Goal: Task Accomplishment & Management: Complete application form

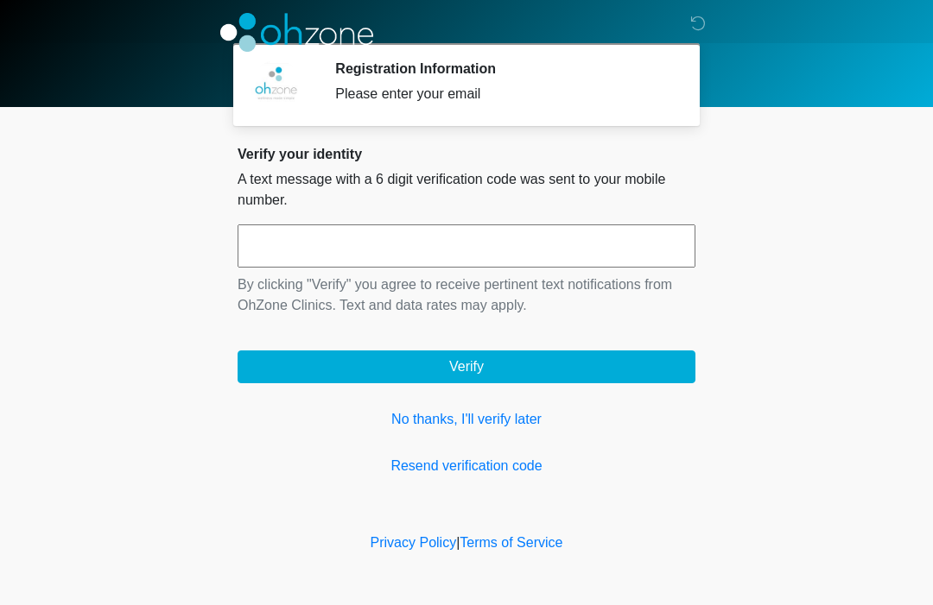
scroll to position [1, 0]
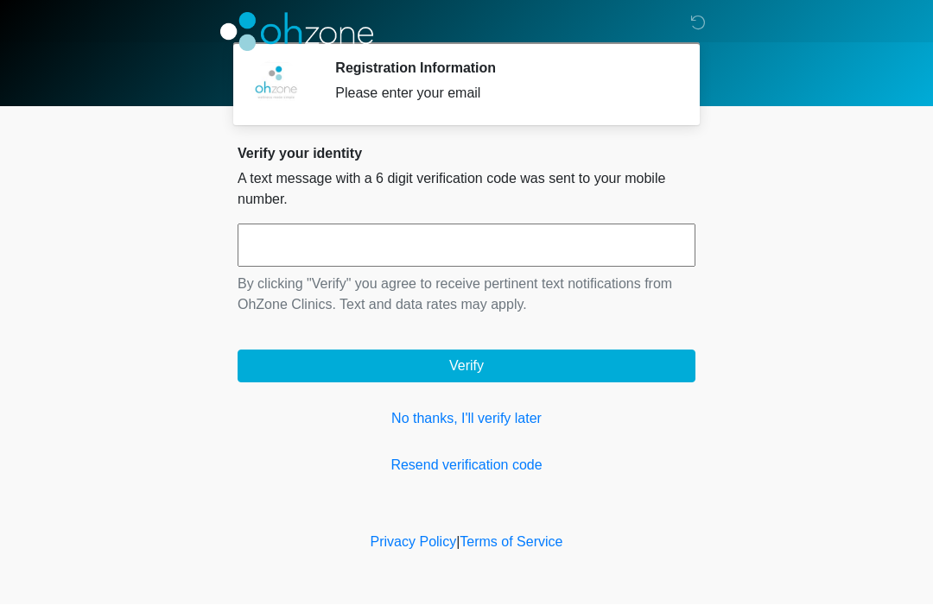
click at [508, 422] on link "No thanks, I'll verify later" at bounding box center [466, 419] width 458 height 21
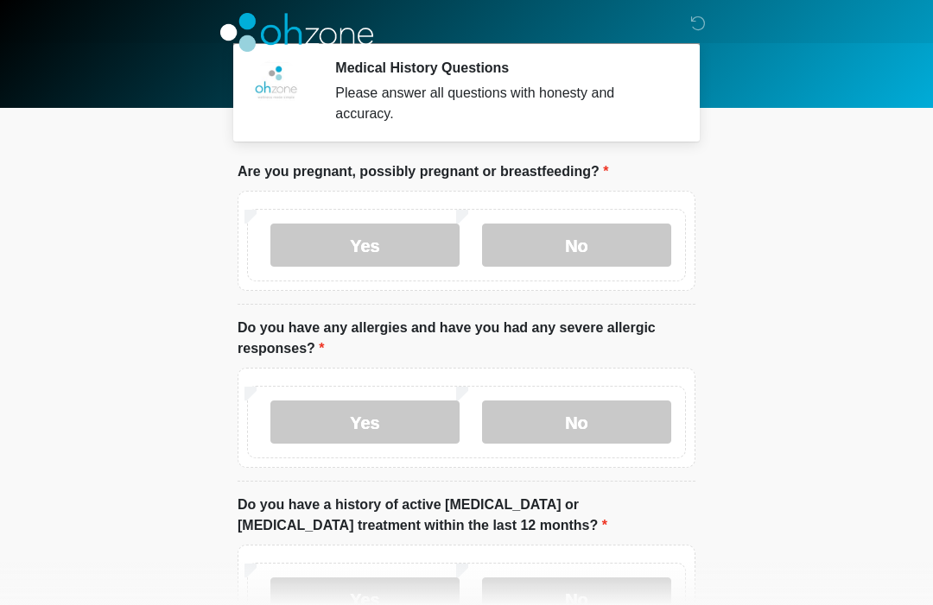
click at [639, 240] on label "No" at bounding box center [576, 245] width 189 height 43
click at [411, 416] on label "Yes" at bounding box center [364, 422] width 189 height 43
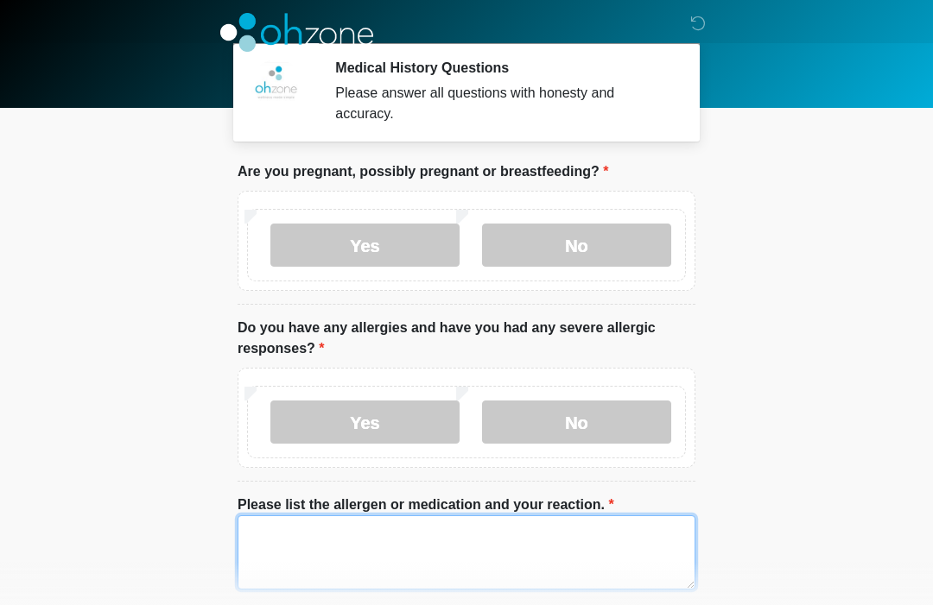
click at [588, 542] on textarea "Please list the allergen or medication and your reaction." at bounding box center [466, 552] width 458 height 74
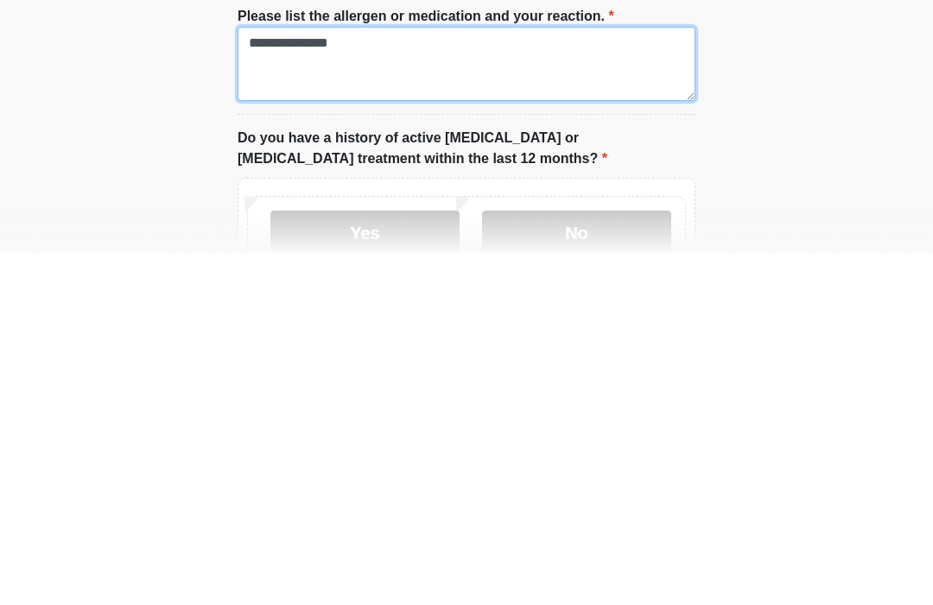
type textarea "**********"
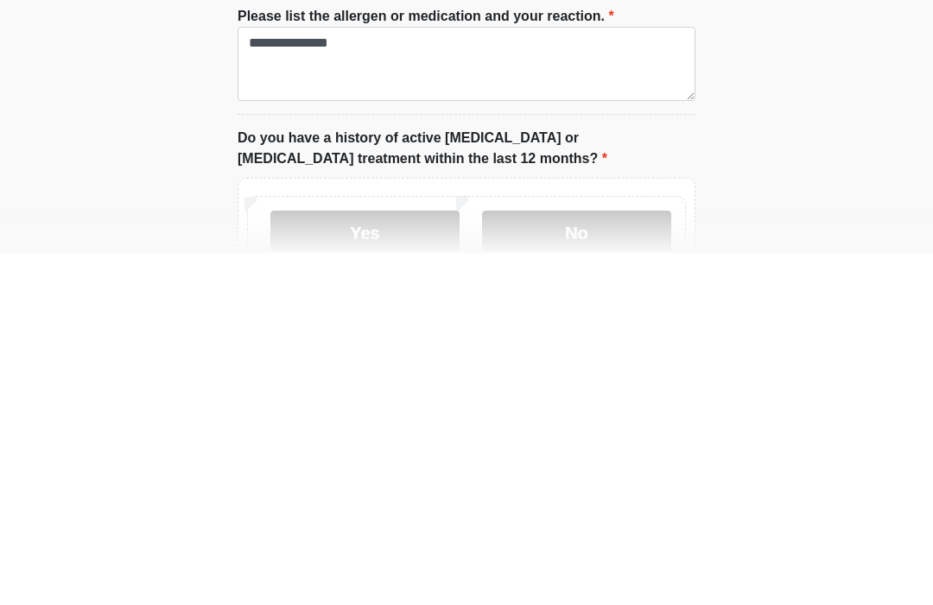
click at [635, 563] on label "No" at bounding box center [576, 584] width 189 height 43
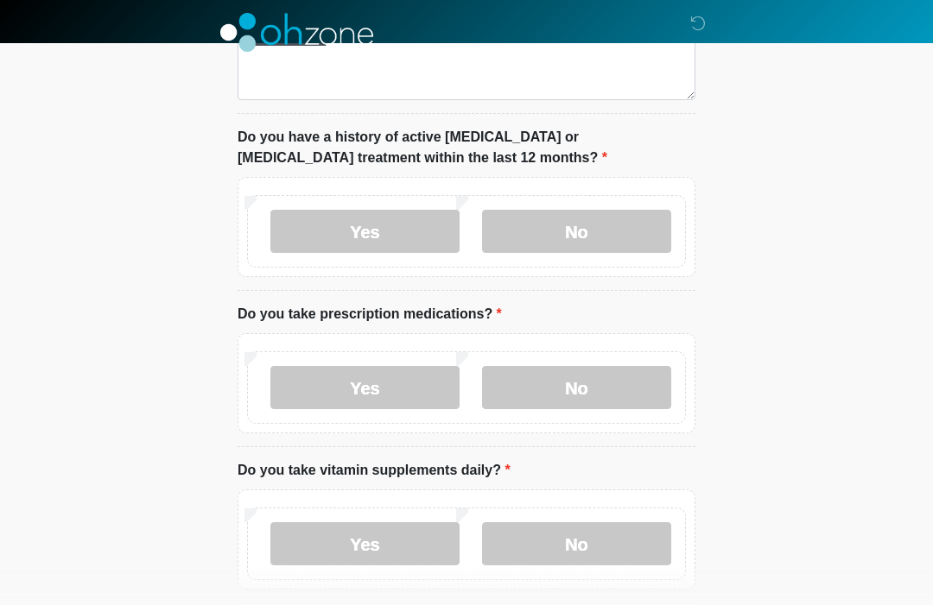
click at [605, 388] on label "No" at bounding box center [576, 387] width 189 height 43
click at [415, 541] on label "Yes" at bounding box center [364, 543] width 189 height 43
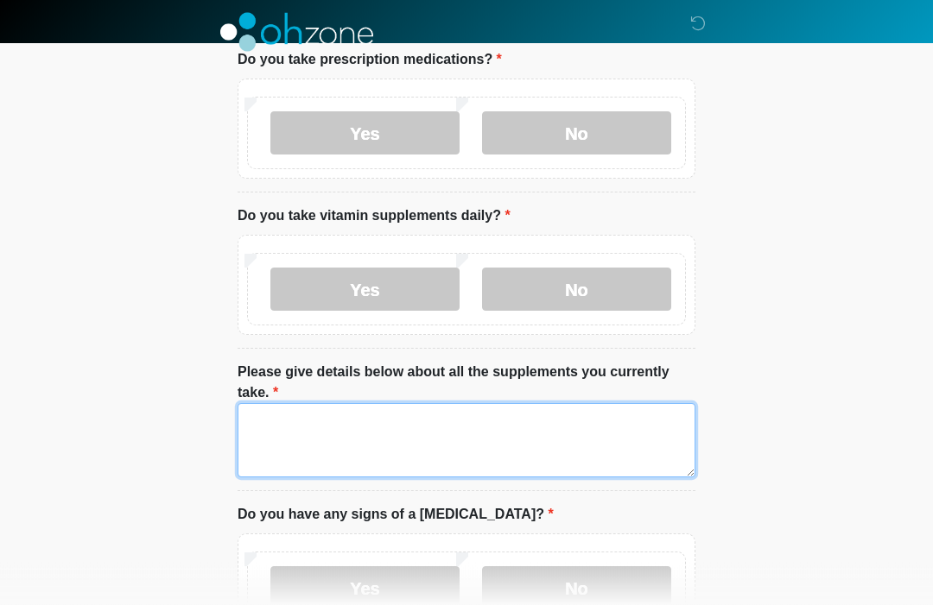
click at [595, 437] on textarea "Please give details below about all the supplements you currently take." at bounding box center [466, 441] width 458 height 74
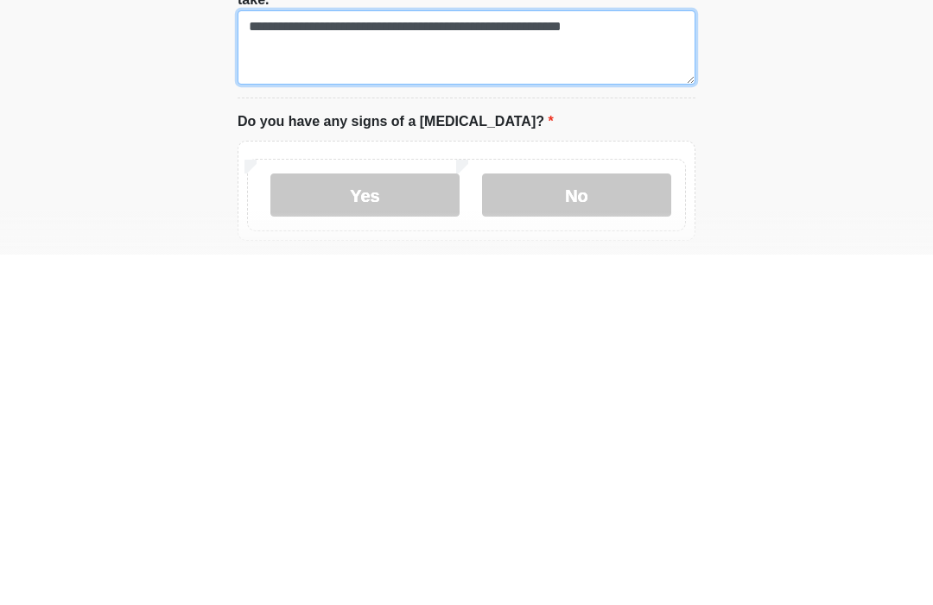
type textarea "**********"
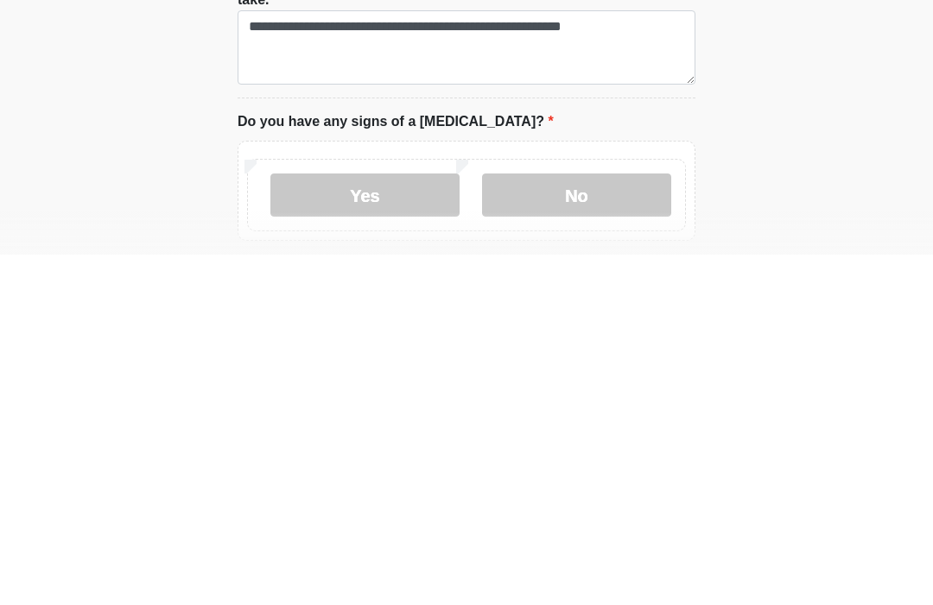
click at [629, 524] on label "No" at bounding box center [576, 545] width 189 height 43
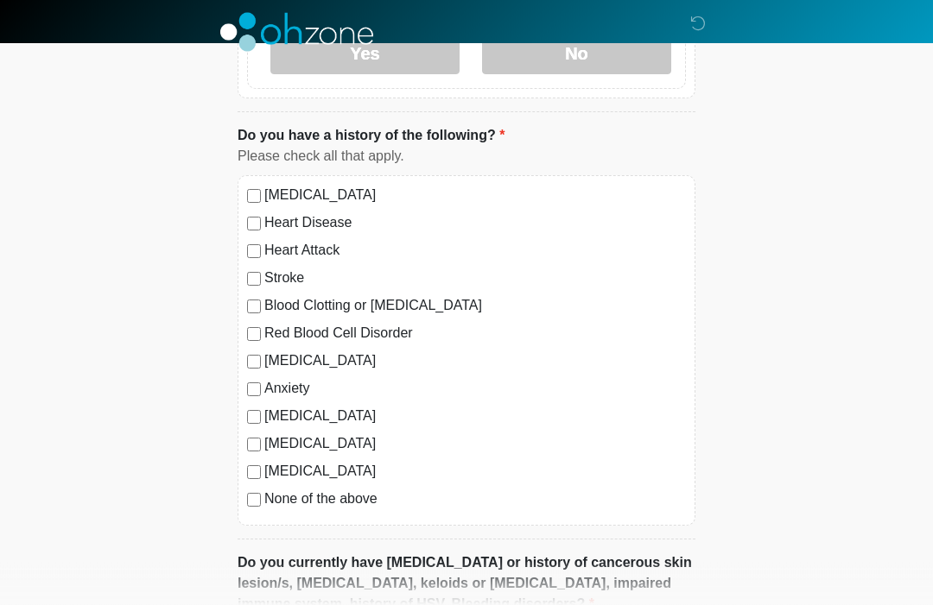
scroll to position [1280, 0]
click at [363, 499] on label "None of the above" at bounding box center [474, 499] width 421 height 21
click at [344, 221] on label "Heart Disease" at bounding box center [474, 222] width 421 height 21
click at [364, 490] on label "None of the above" at bounding box center [474, 499] width 421 height 21
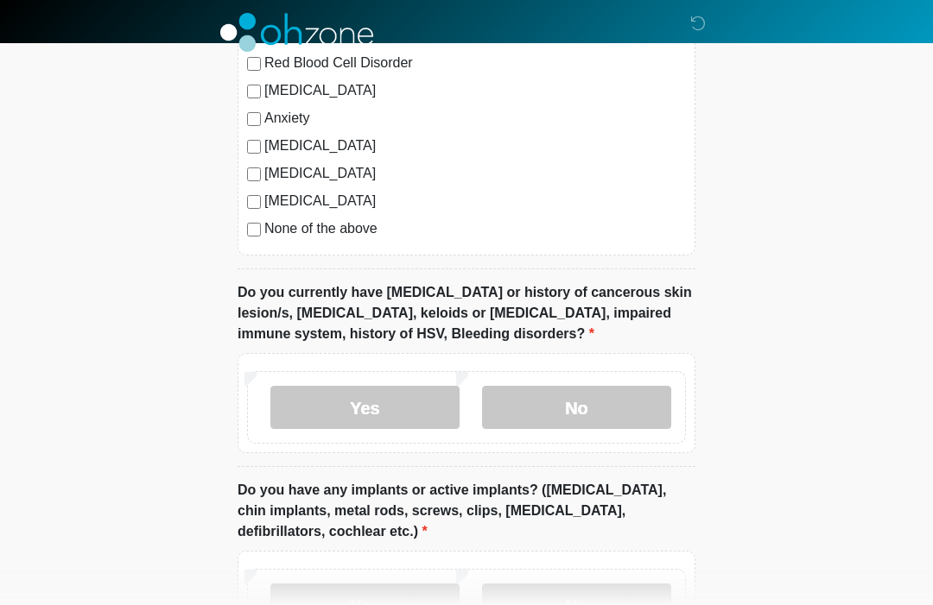
scroll to position [1588, 0]
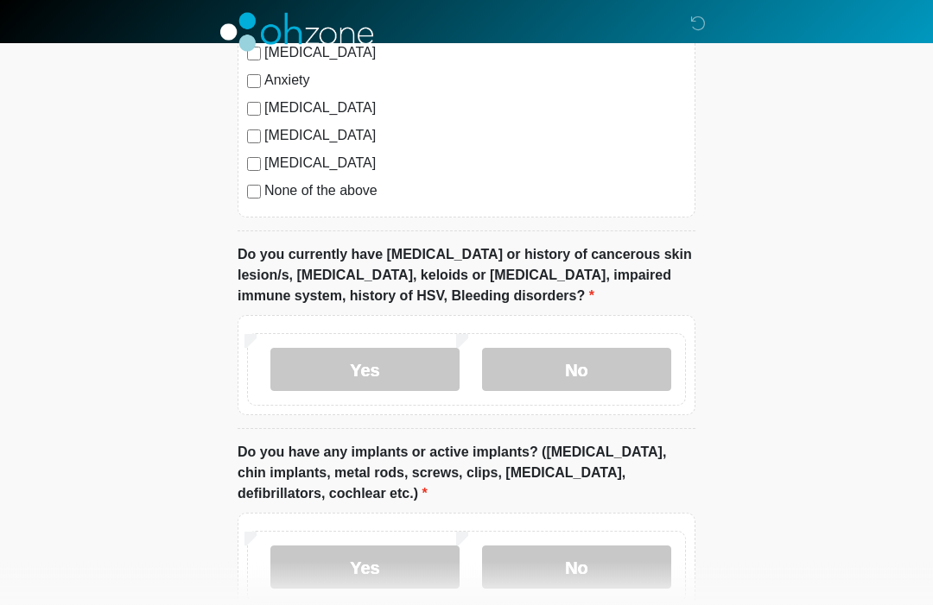
click at [649, 368] on label "No" at bounding box center [576, 370] width 189 height 43
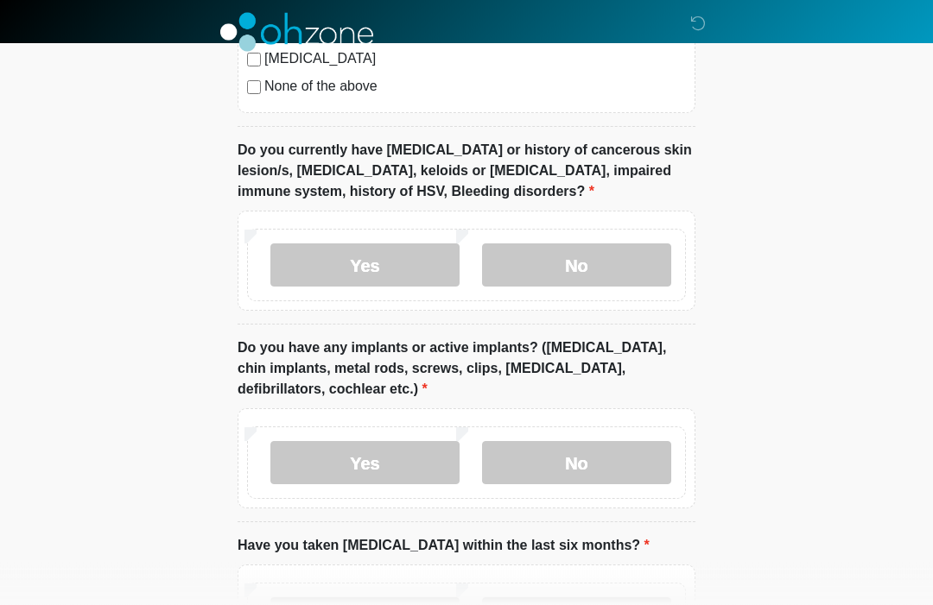
scroll to position [1691, 0]
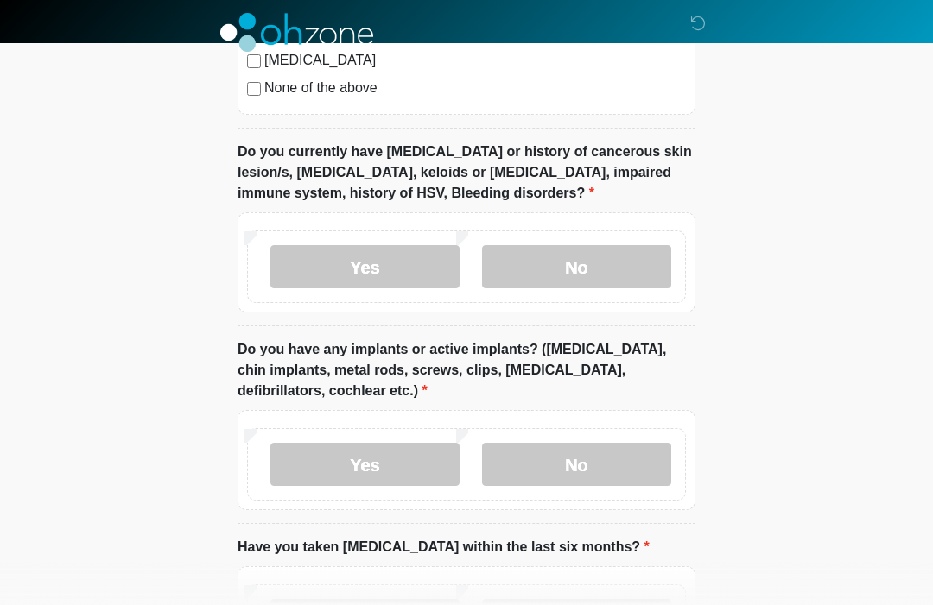
click at [651, 448] on label "No" at bounding box center [576, 464] width 189 height 43
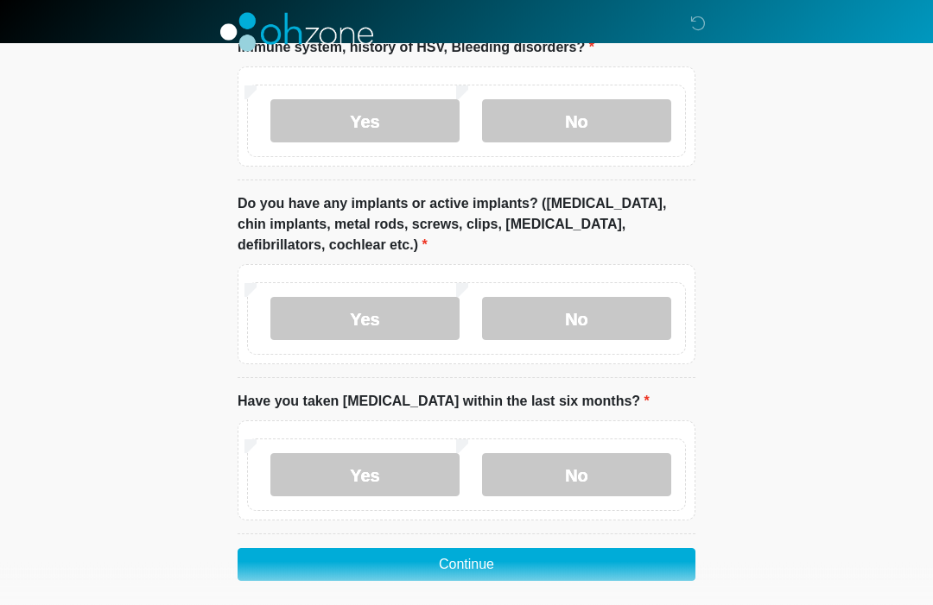
scroll to position [1843, 0]
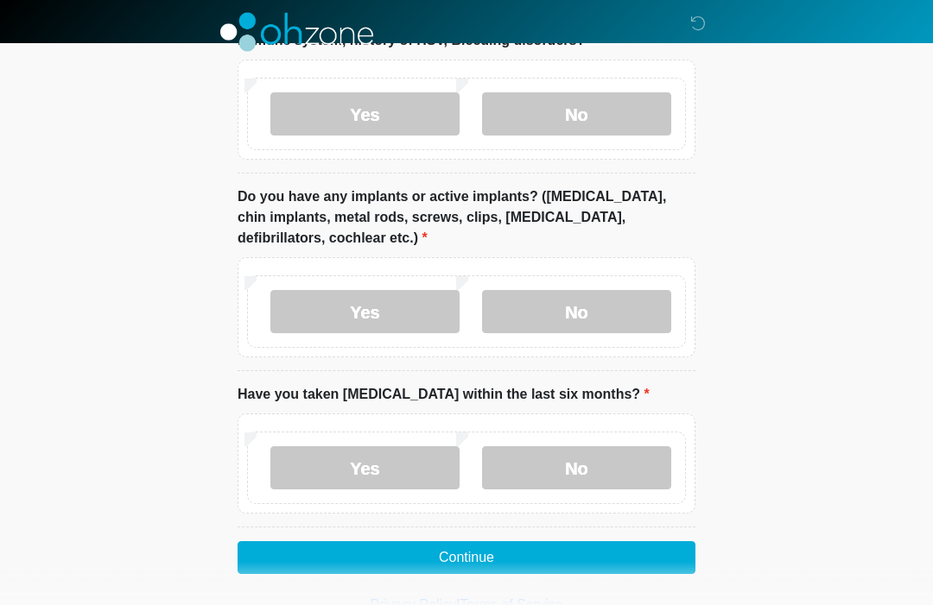
click at [646, 458] on label "No" at bounding box center [576, 468] width 189 height 43
click at [648, 548] on button "Continue" at bounding box center [466, 558] width 458 height 33
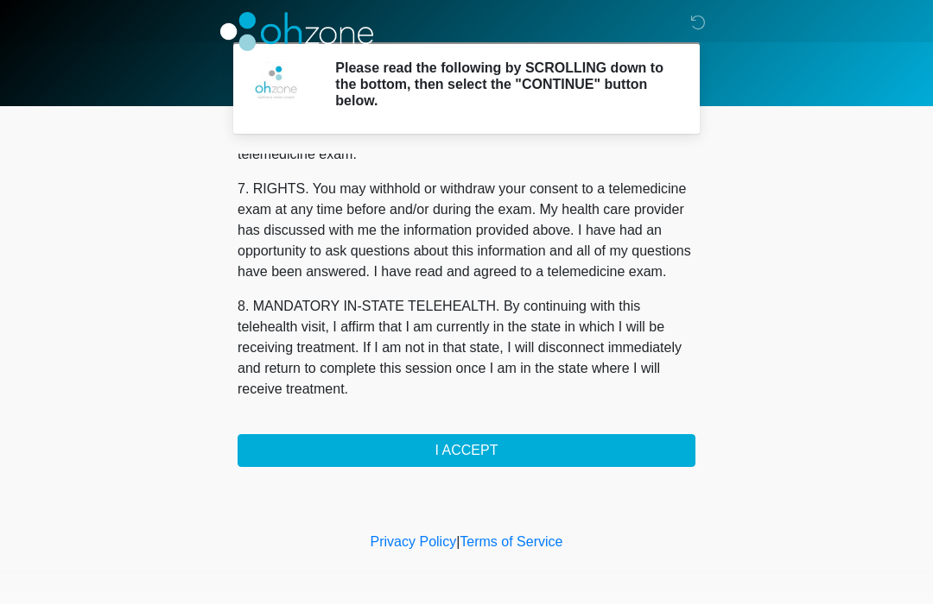
scroll to position [762, 0]
click at [610, 458] on button "I ACCEPT" at bounding box center [466, 451] width 458 height 33
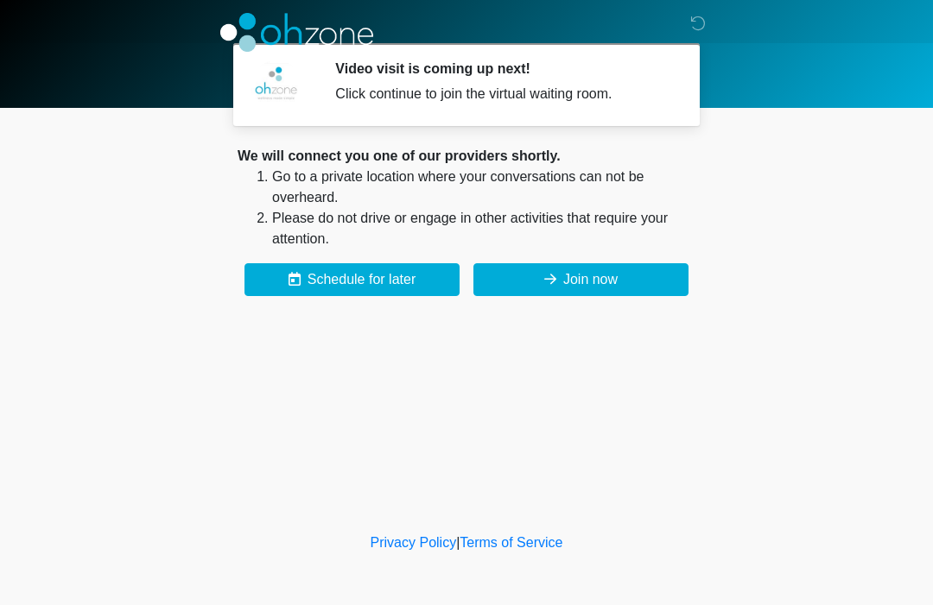
click at [648, 277] on button "Join now" at bounding box center [580, 279] width 215 height 33
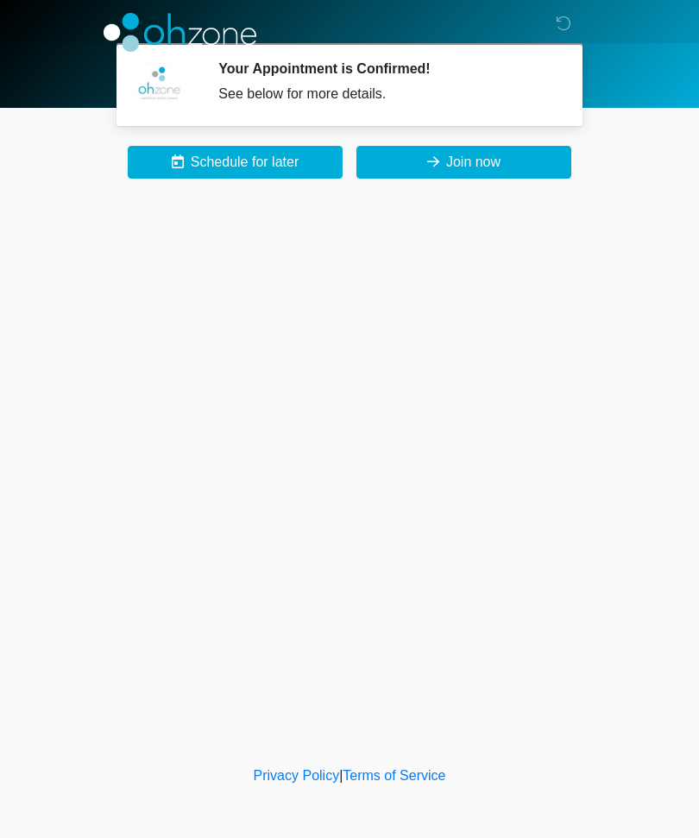
click at [491, 163] on button "Join now" at bounding box center [464, 162] width 215 height 33
